Goal: Check status: Check status

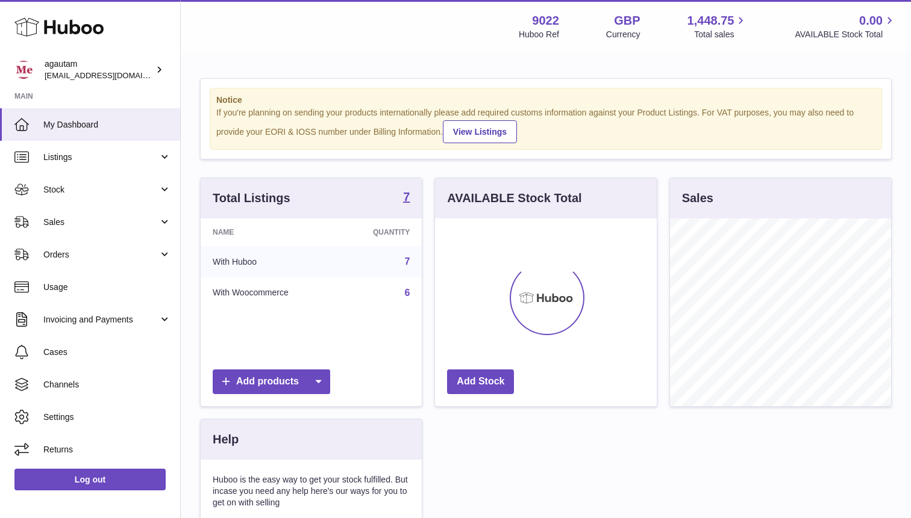
scroll to position [188, 221]
click at [139, 224] on span "Sales" at bounding box center [100, 222] width 115 height 11
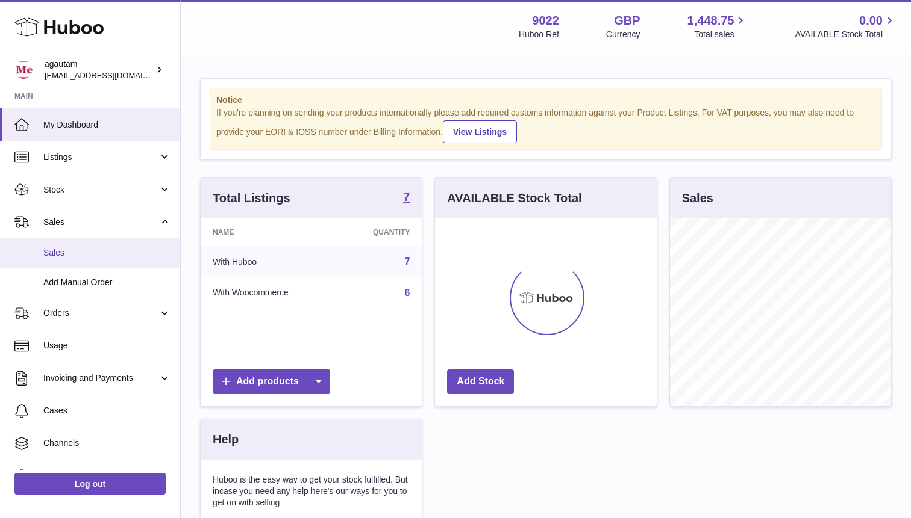
click at [52, 261] on link "Sales" at bounding box center [90, 253] width 180 height 30
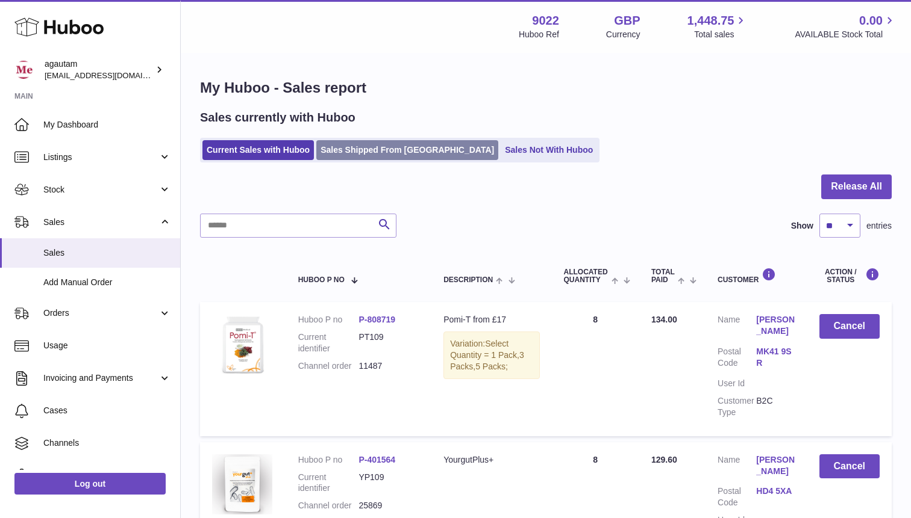
click at [379, 144] on link "Sales Shipped From [GEOGRAPHIC_DATA]" at bounding box center [407, 150] width 182 height 20
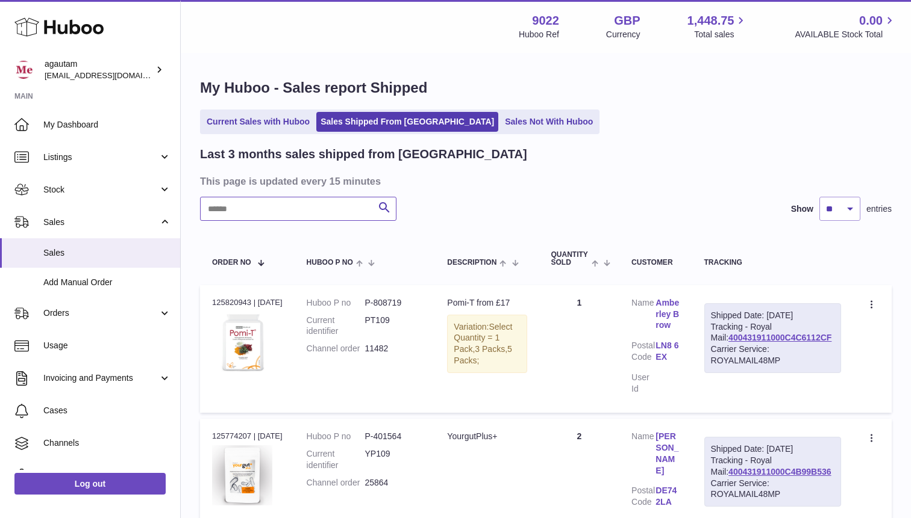
click at [277, 210] on input "text" at bounding box center [298, 209] width 196 height 24
paste input "*****"
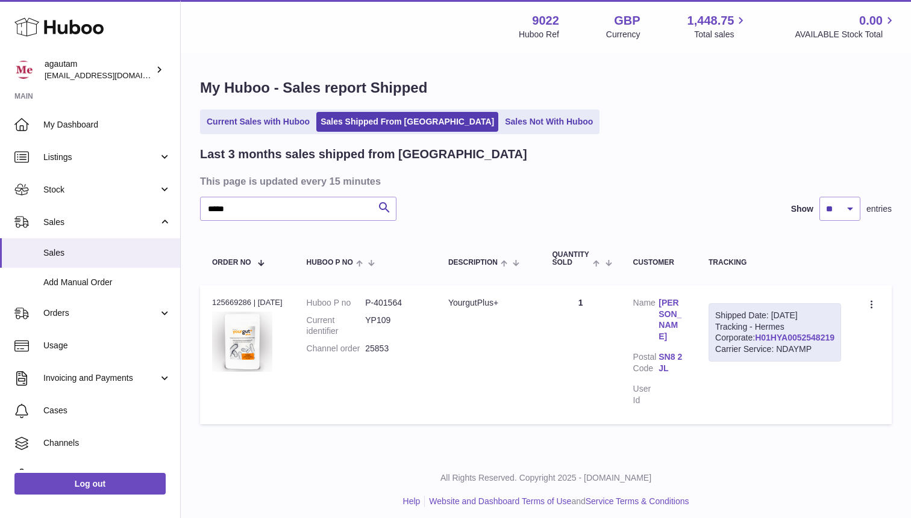
click at [810, 343] on link "H01HYA0052548219" at bounding box center [794, 338] width 79 height 10
click at [274, 211] on input "*****" at bounding box center [298, 209] width 196 height 24
paste input "text"
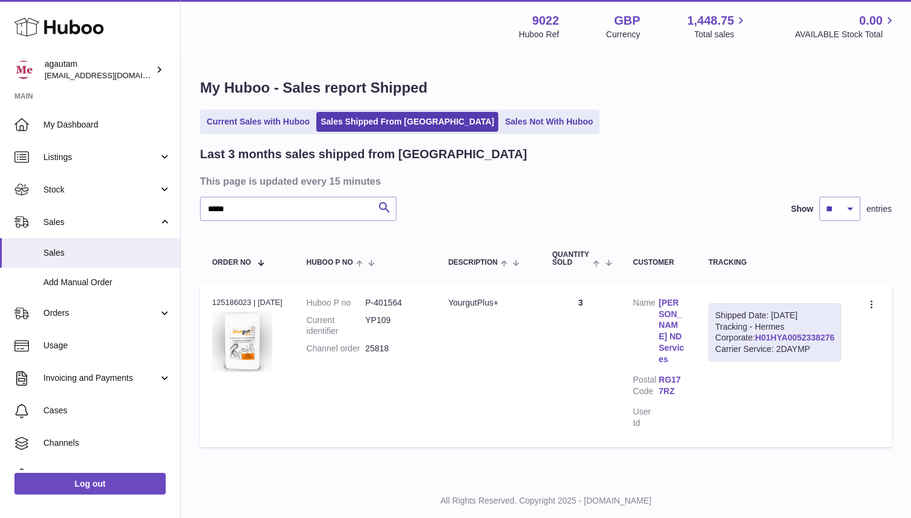
click at [805, 343] on link "H01HYA0052338276" at bounding box center [794, 338] width 79 height 10
click at [793, 343] on link "H01HYA0052338276" at bounding box center [794, 338] width 79 height 10
click at [289, 211] on input "*****" at bounding box center [298, 209] width 196 height 24
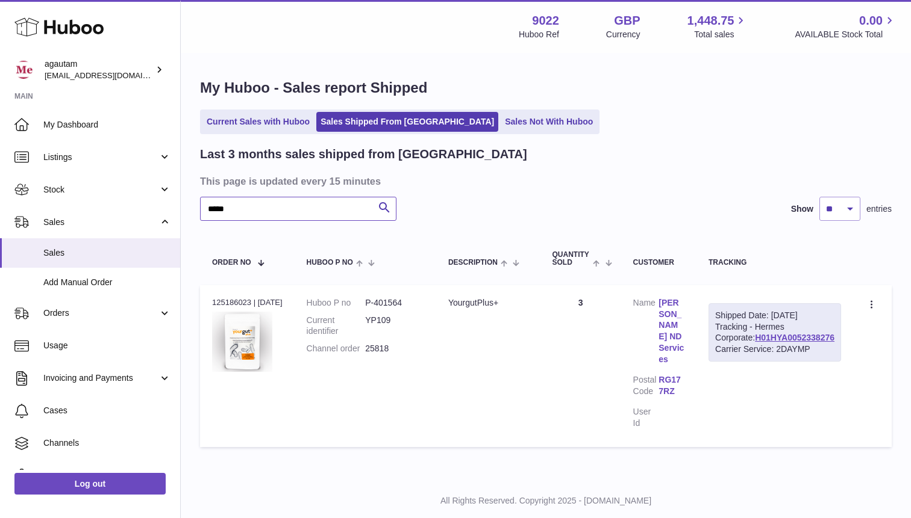
paste input "text"
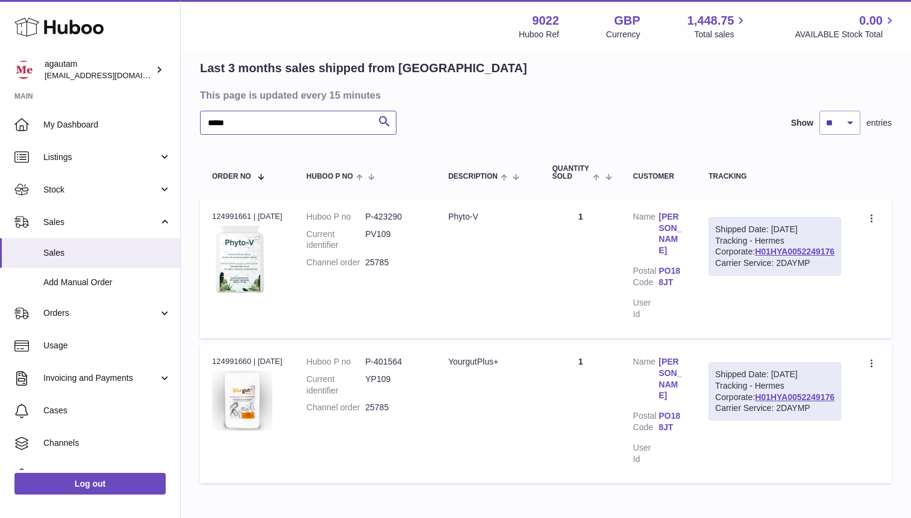
scroll to position [132, 0]
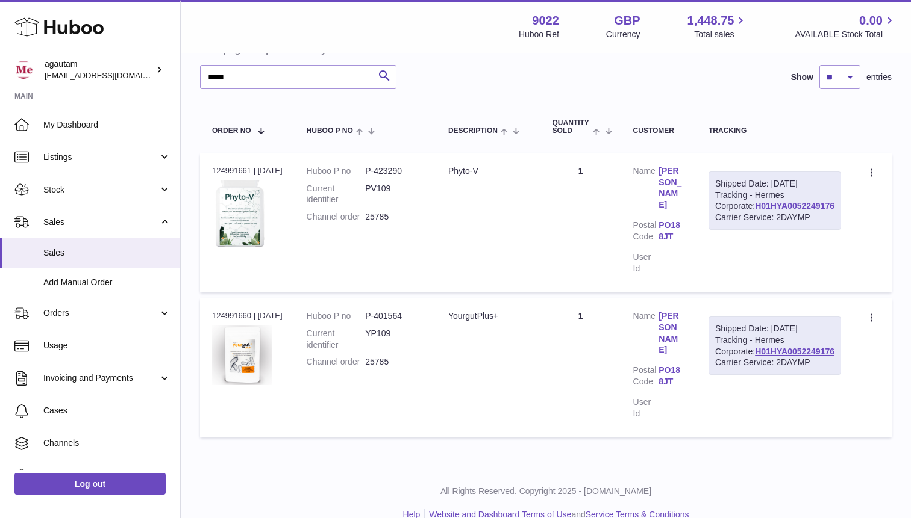
click at [800, 211] on link "H01HYA0052249176" at bounding box center [794, 206] width 79 height 10
click at [871, 171] on icon at bounding box center [872, 174] width 14 height 12
click at [802, 221] on li "Duplicate Order" at bounding box center [819, 226] width 120 height 26
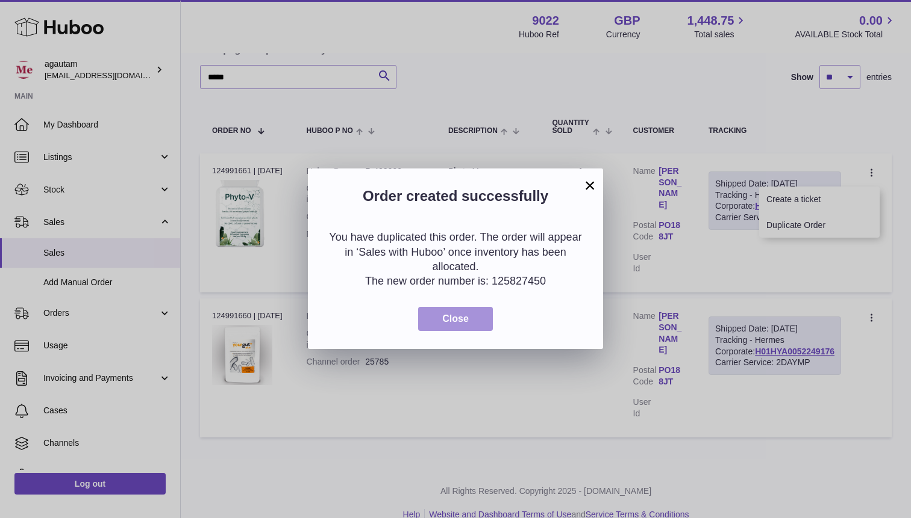
click at [467, 316] on span "Close" at bounding box center [455, 319] width 26 height 10
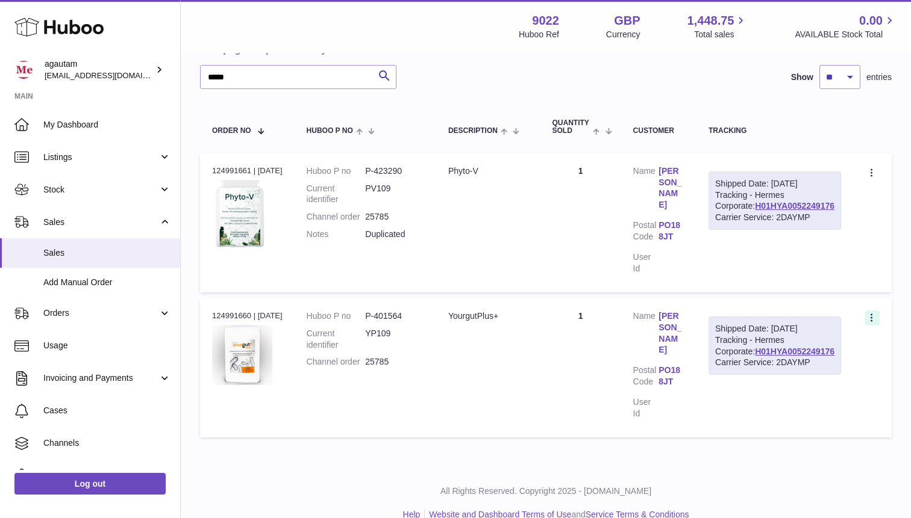
click at [873, 313] on icon at bounding box center [872, 319] width 14 height 12
click at [796, 363] on li "Duplicate Order" at bounding box center [819, 371] width 120 height 26
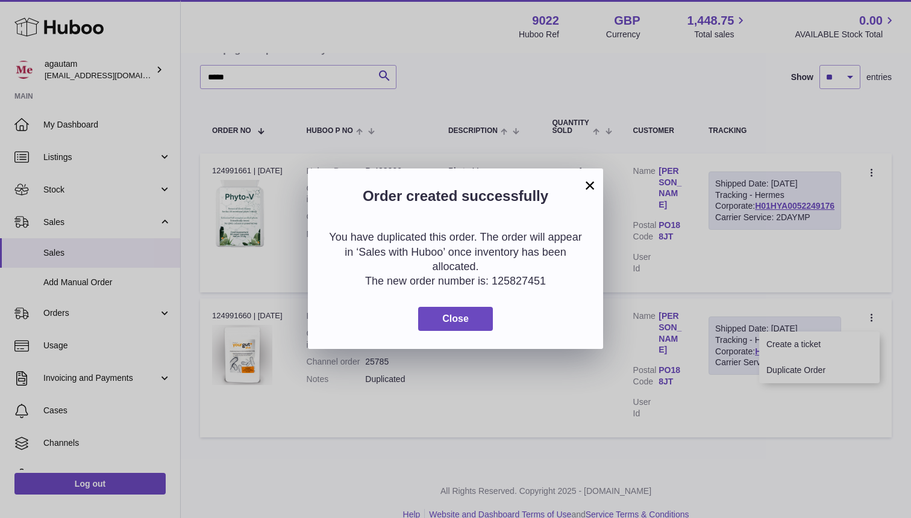
click at [587, 186] on button "×" at bounding box center [589, 185] width 14 height 14
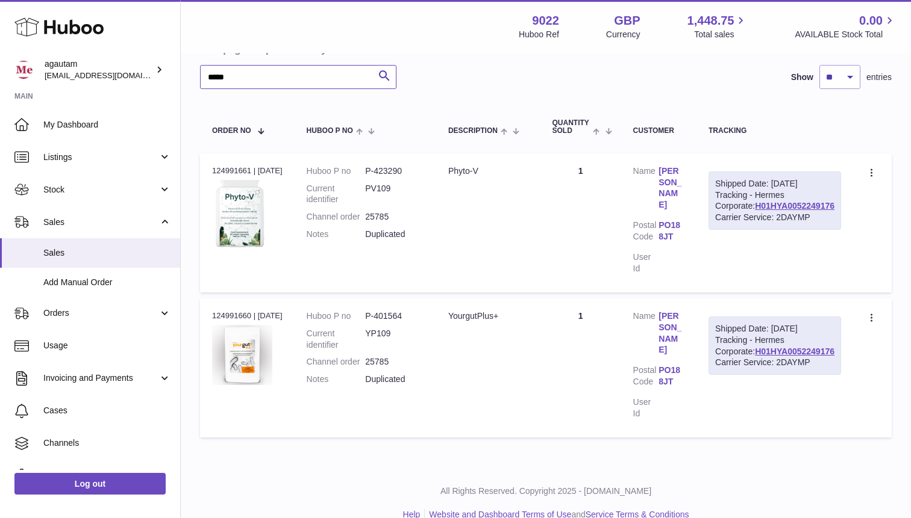
click at [261, 83] on input "*****" at bounding box center [298, 77] width 196 height 24
paste input "text"
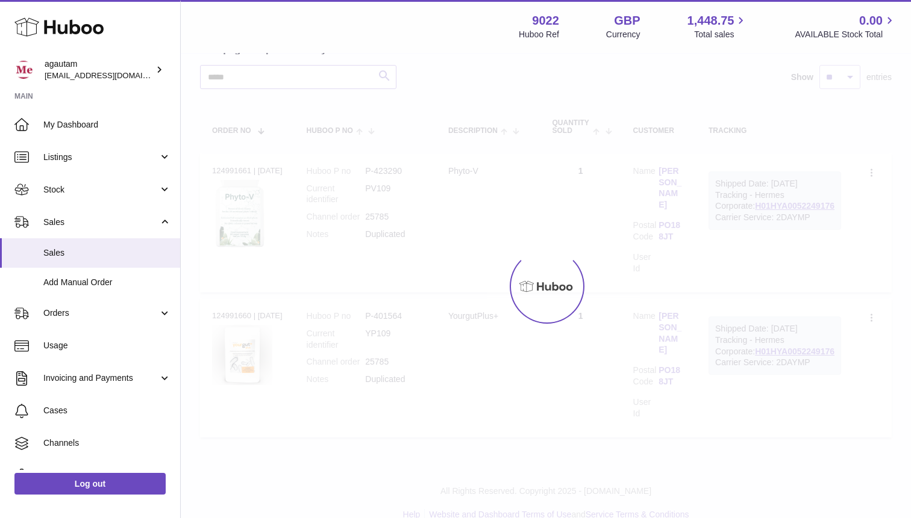
scroll to position [129, 0]
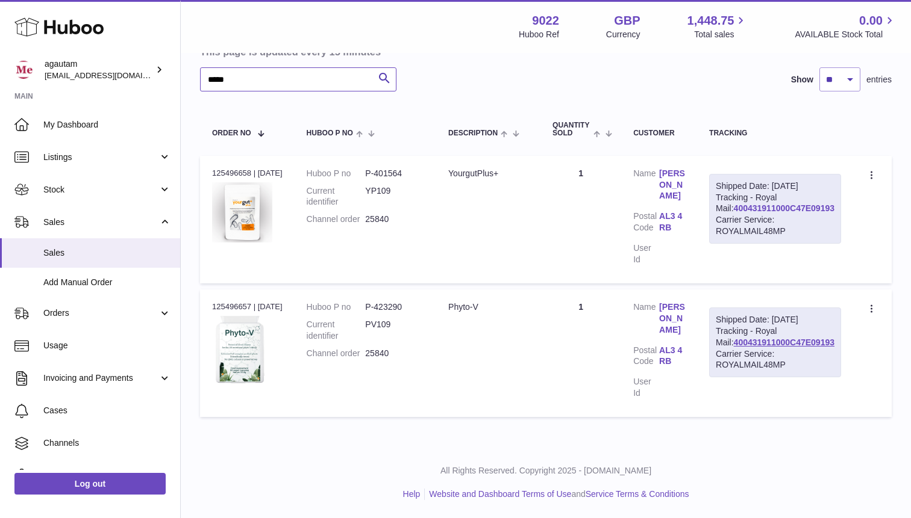
type input "*****"
click at [785, 213] on link "400431911000C47E09193" at bounding box center [783, 209] width 101 height 10
